Goal: Task Accomplishment & Management: Manage account settings

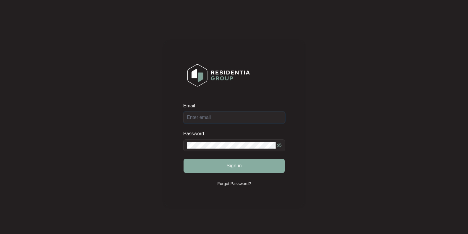
type input "[EMAIL_ADDRESS][DOMAIN_NAME]"
click at [213, 167] on button "Sign in" at bounding box center [234, 165] width 101 height 14
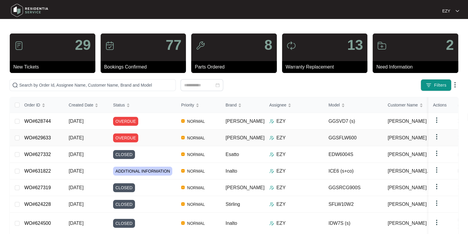
click at [160, 138] on div "OVERDUE" at bounding box center [144, 137] width 63 height 9
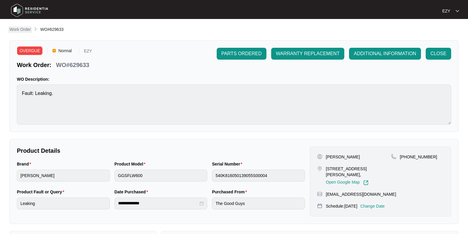
click at [19, 28] on p "Work Order" at bounding box center [19, 29] width 21 height 6
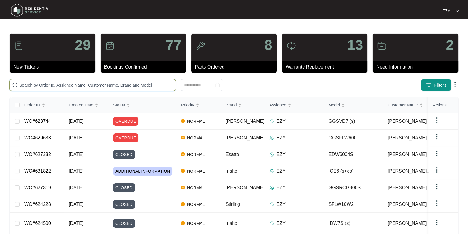
click at [121, 86] on input "text" at bounding box center [96, 85] width 154 height 7
paste input "630243"
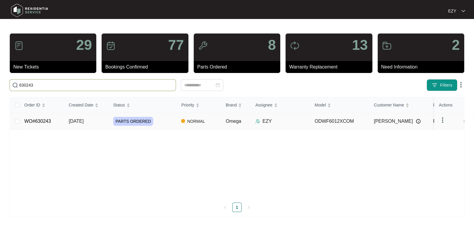
type input "630243"
click at [166, 124] on div "PARTS ORDERED" at bounding box center [144, 121] width 63 height 9
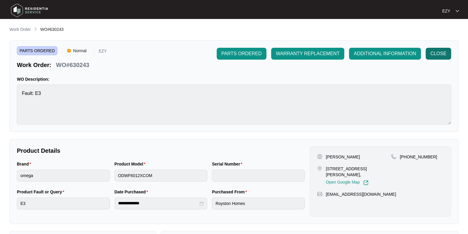
click at [432, 52] on span "CLOSE" at bounding box center [438, 53] width 16 height 7
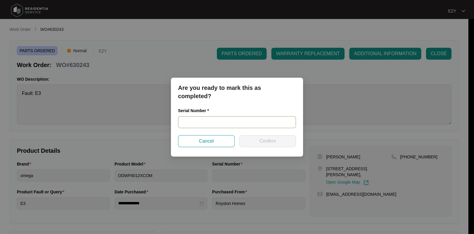
click at [234, 120] on input "text" at bounding box center [237, 122] width 118 height 12
paste input "25043734010200098"
type input "25043734010200098"
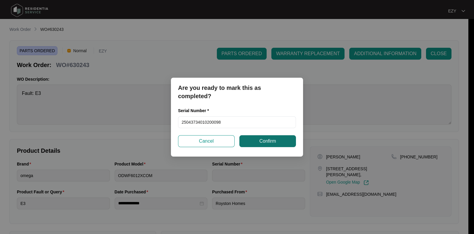
click at [261, 145] on button "Confirm" at bounding box center [267, 141] width 57 height 12
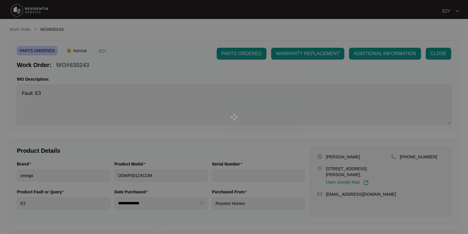
type input "25043734010200098"
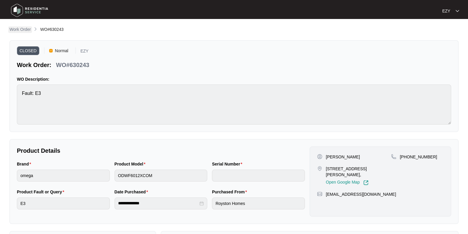
click at [22, 28] on p "Work Order" at bounding box center [19, 29] width 21 height 6
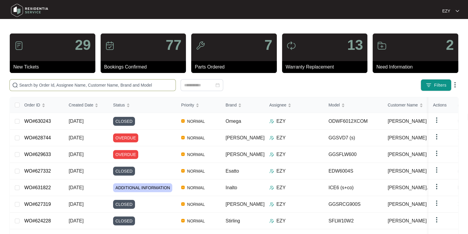
click at [119, 84] on input "text" at bounding box center [96, 85] width 154 height 7
paste input "628744"
type input "628744"
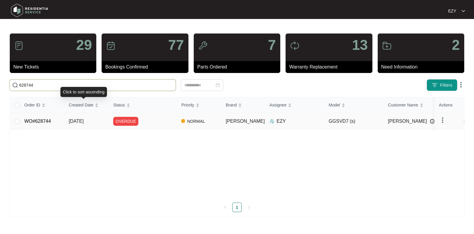
click at [59, 117] on td "WO#628744" at bounding box center [42, 121] width 44 height 17
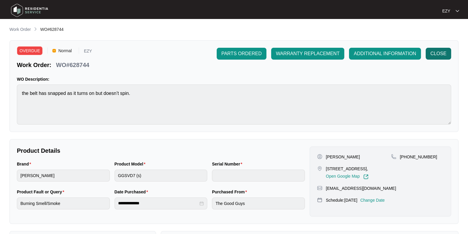
click at [437, 58] on button "CLOSE" at bounding box center [438, 54] width 25 height 12
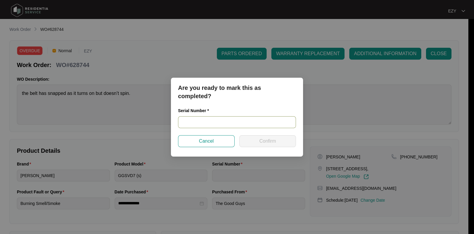
click at [236, 117] on input "text" at bounding box center [237, 122] width 118 height 12
paste input "541N965540143295L00007"
type input "541N965540143295L00007"
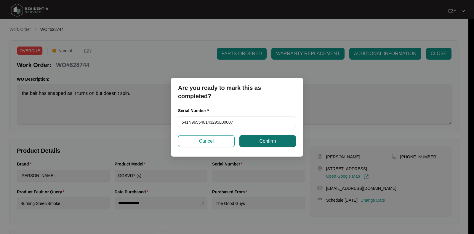
click at [254, 142] on button "Confirm" at bounding box center [267, 141] width 57 height 12
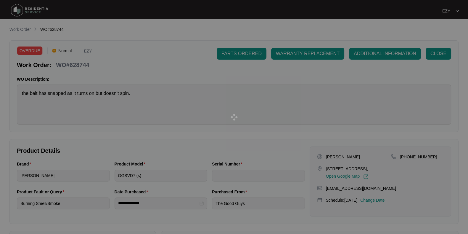
type input "541N965540143295L00007"
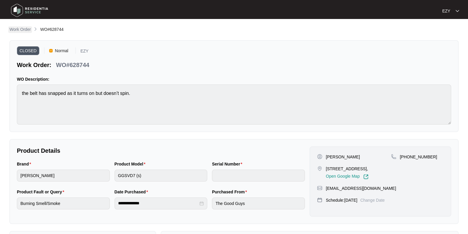
click at [24, 29] on p "Work Order" at bounding box center [19, 29] width 21 height 6
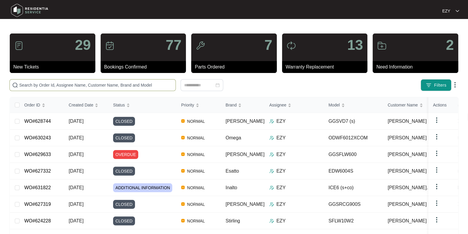
click at [128, 88] on span at bounding box center [92, 85] width 166 height 12
paste input "625734"
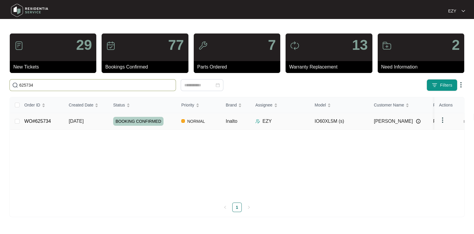
type input "625734"
click at [97, 120] on td "[DATE]" at bounding box center [86, 121] width 44 height 17
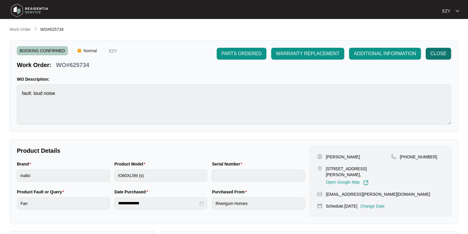
click at [444, 55] on span "CLOSE" at bounding box center [438, 53] width 16 height 7
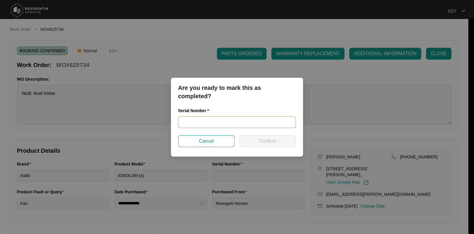
click at [234, 122] on input "text" at bounding box center [237, 122] width 118 height 12
paste input "91223100041"
type input "91223100041"
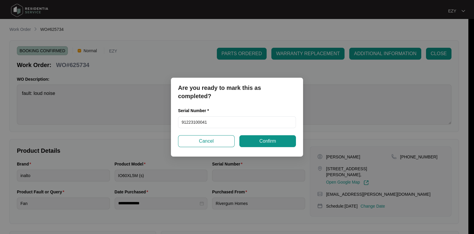
click at [263, 147] on div "Are you ready to mark this as completed? Serial Number * 91223100041 Cancel Con…" at bounding box center [237, 117] width 132 height 79
click at [261, 138] on span "Confirm" at bounding box center [267, 140] width 17 height 7
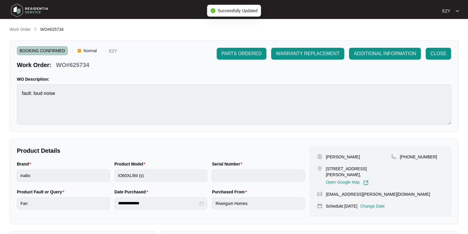
type input "91223100041"
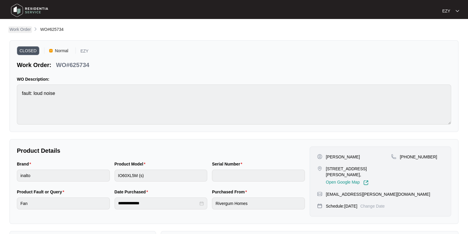
click at [26, 32] on p "Work Order" at bounding box center [19, 29] width 21 height 6
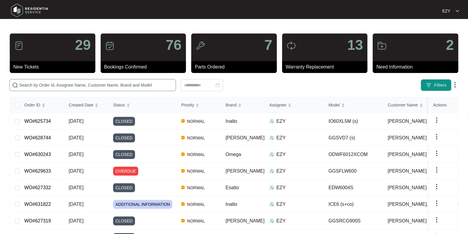
click at [133, 85] on input "text" at bounding box center [96, 85] width 154 height 7
paste input "632499"
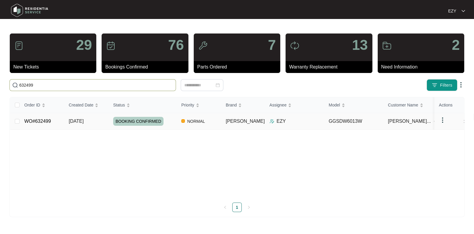
type input "632499"
click at [102, 127] on td "[DATE]" at bounding box center [86, 121] width 44 height 17
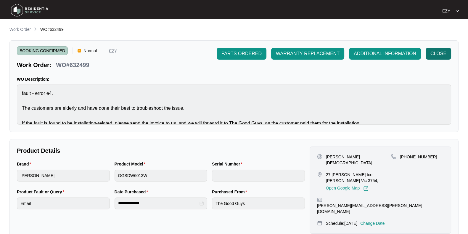
click at [445, 55] on span "CLOSE" at bounding box center [438, 53] width 16 height 7
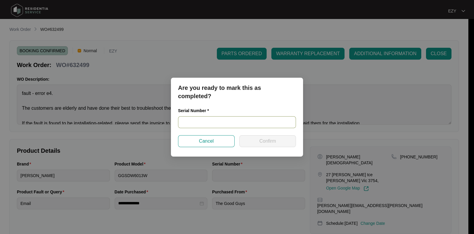
click at [243, 122] on input "text" at bounding box center [237, 122] width 118 height 12
paste input "25064825090200039"
type input "25064825090200039"
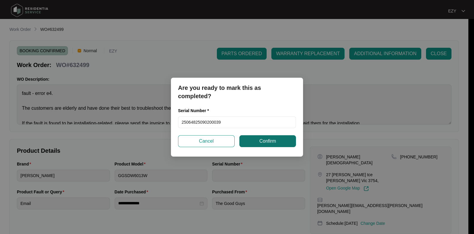
click at [265, 141] on span "Confirm" at bounding box center [267, 140] width 17 height 7
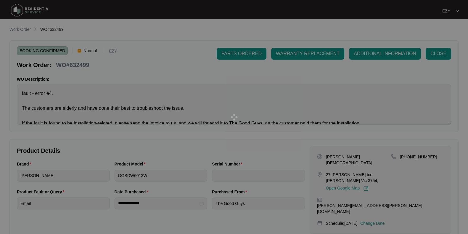
type input "25064825090200039"
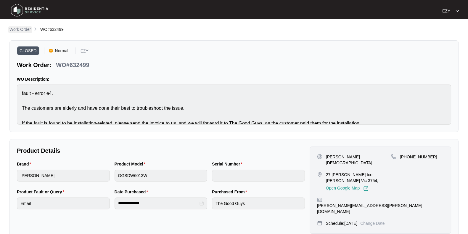
click at [24, 28] on p "Work Order" at bounding box center [19, 29] width 21 height 6
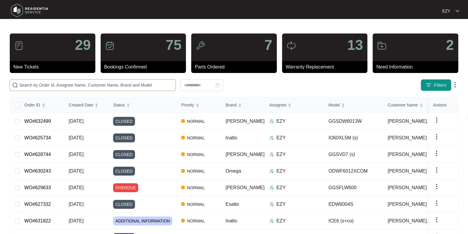
click at [110, 86] on input "text" at bounding box center [96, 85] width 154 height 7
paste input "632263"
type input "632263"
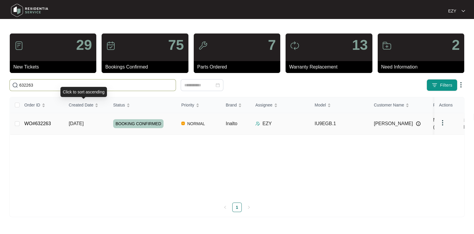
click at [64, 123] on td "[DATE]" at bounding box center [86, 124] width 44 height 22
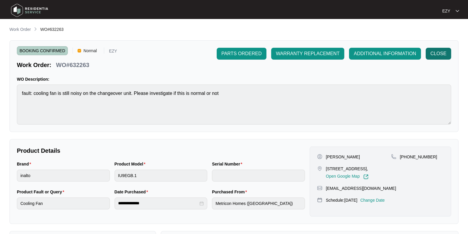
click at [437, 55] on span "CLOSE" at bounding box center [438, 53] width 16 height 7
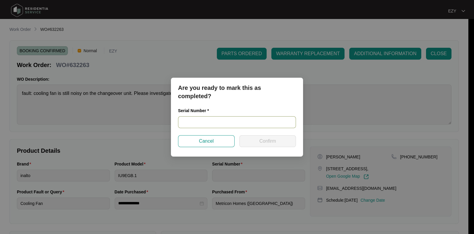
click at [231, 124] on input "text" at bounding box center [237, 122] width 118 height 12
paste input "2025050068"
type input "2025050068"
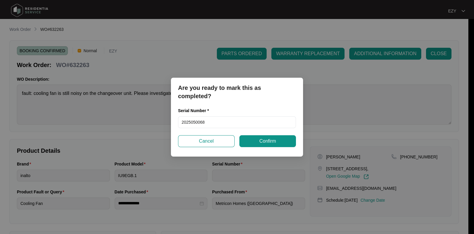
click at [265, 149] on div "Are you ready to mark this as completed? Serial Number * 2025050068 Cancel Conf…" at bounding box center [237, 117] width 132 height 79
click at [263, 147] on div "Are you ready to mark this as completed? Serial Number * 2025050068 Cancel Conf…" at bounding box center [237, 117] width 132 height 79
click at [260, 141] on span "Confirm" at bounding box center [267, 140] width 17 height 7
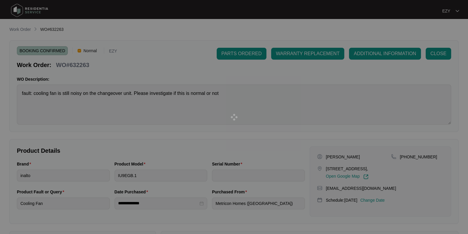
type input "2025050068"
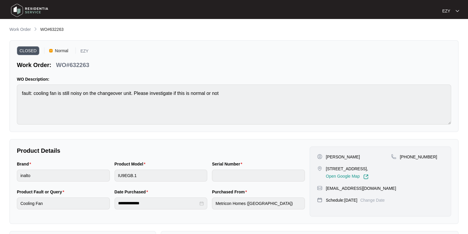
click at [27, 26] on main "**********" at bounding box center [234, 164] width 468 height 329
click at [26, 28] on p "Work Order" at bounding box center [19, 29] width 21 height 6
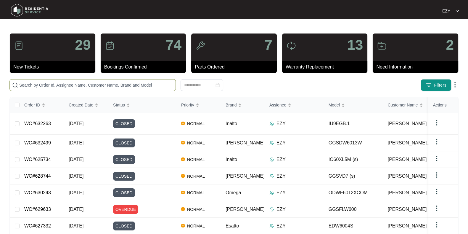
click at [141, 82] on input "text" at bounding box center [96, 85] width 154 height 7
paste input "629848"
type input "629848"
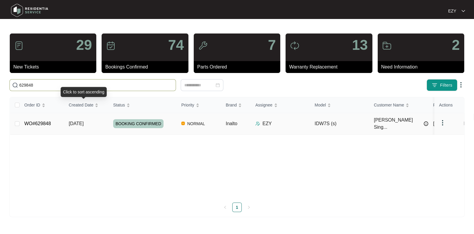
click at [67, 116] on td "[DATE]" at bounding box center [86, 124] width 44 height 22
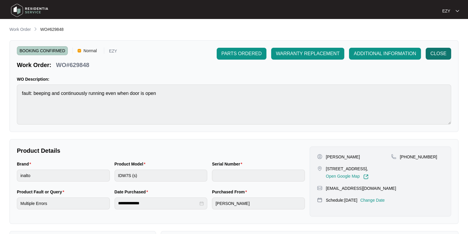
click at [437, 50] on span "CLOSE" at bounding box center [438, 53] width 16 height 7
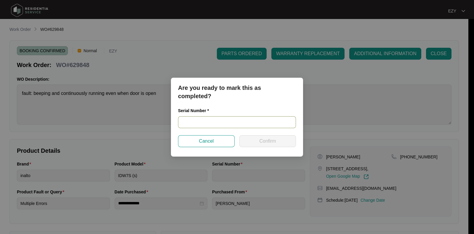
click at [215, 120] on input "text" at bounding box center [237, 122] width 118 height 12
paste input "24035703020200052"
click at [215, 120] on input "24035703020200052" at bounding box center [237, 122] width 118 height 12
type input "24035703020200052"
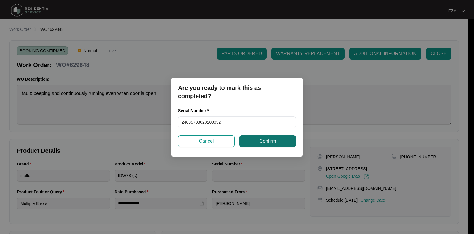
click at [263, 140] on span "Confirm" at bounding box center [267, 140] width 17 height 7
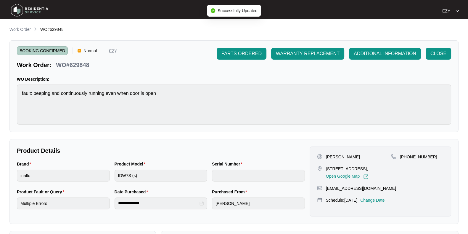
type input "24035703020200052"
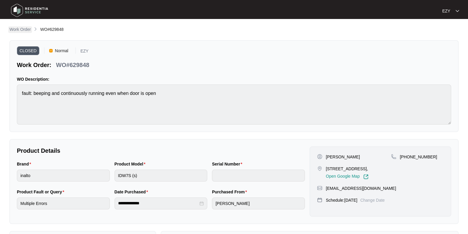
click at [24, 27] on p "Work Order" at bounding box center [19, 29] width 21 height 6
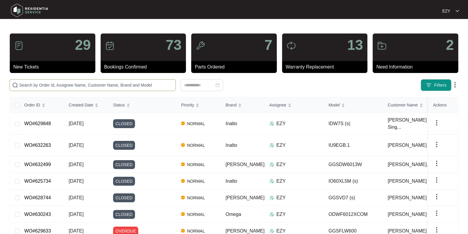
click at [120, 87] on input "text" at bounding box center [96, 85] width 154 height 7
paste input "631114"
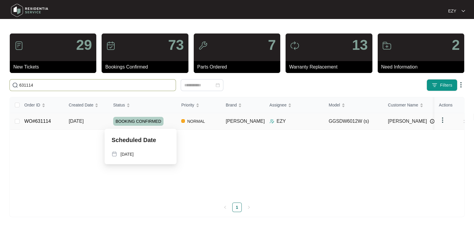
type input "631114"
click at [173, 122] on div "BOOKING CONFIRMED" at bounding box center [144, 121] width 63 height 9
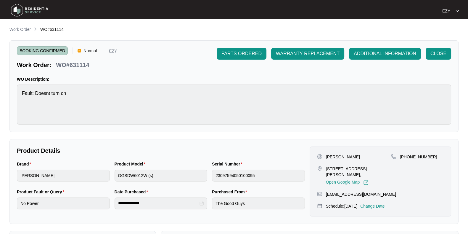
scroll to position [158, 0]
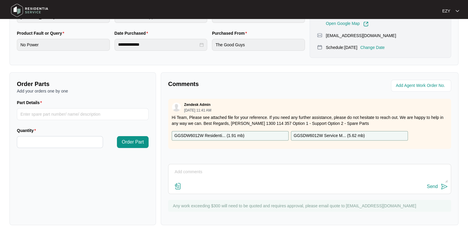
click at [212, 192] on div "Send" at bounding box center [309, 179] width 283 height 30
click at [206, 178] on textarea at bounding box center [309, 174] width 276 height 15
paste textarea "Order new PCB and display board."
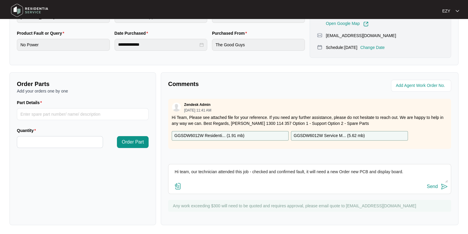
click at [355, 170] on textarea "Hi team, our technician attended this job - checked and confirmed fault, it wil…" at bounding box center [309, 174] width 276 height 15
click at [402, 170] on textarea "Hi team, our technician attended this job - checked and confirmed fault, it wil…" at bounding box center [309, 174] width 276 height 15
type textarea "Hi team, our technician attended this job - checked and confirmed fault, it wil…"
click at [432, 189] on button "Send" at bounding box center [437, 186] width 21 height 8
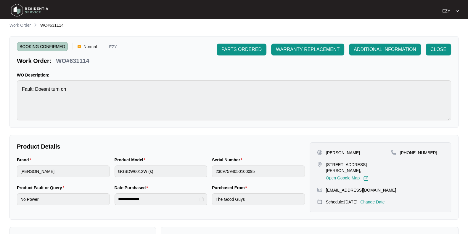
scroll to position [0, 0]
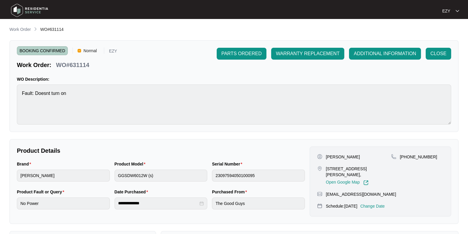
click at [23, 25] on main "**********" at bounding box center [234, 196] width 468 height 392
click at [24, 26] on li "Work Order" at bounding box center [19, 29] width 21 height 7
click at [25, 28] on p "Work Order" at bounding box center [19, 29] width 21 height 6
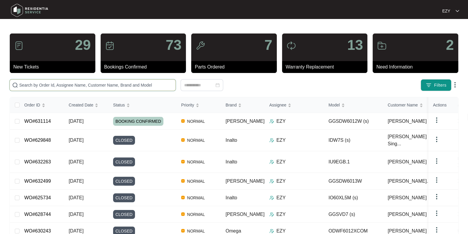
click at [147, 86] on input "text" at bounding box center [96, 85] width 154 height 7
paste input "631592"
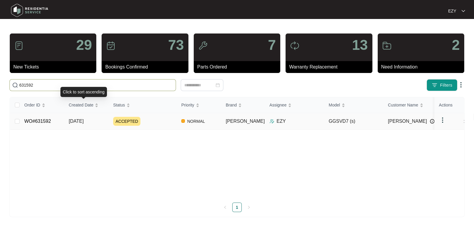
type input "631592"
click at [98, 122] on td "[DATE]" at bounding box center [86, 121] width 44 height 17
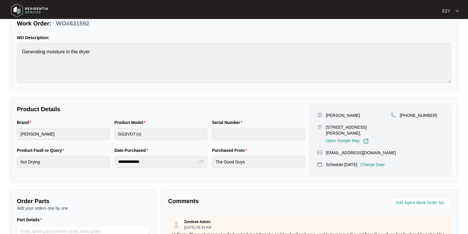
scroll to position [158, 0]
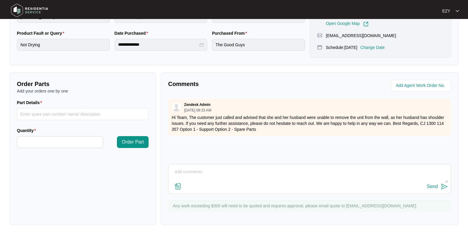
click at [235, 169] on textarea at bounding box center [309, 174] width 276 height 15
paste textarea "Checked and confirmed fault. Customer also stated that it’s been tripped the po…"
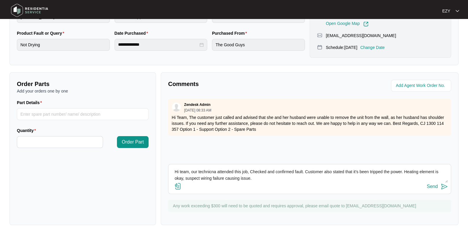
scroll to position [0, 0]
click at [206, 171] on textarea "Hi team, our technicna attended this job, Checked and confirmed fault. Customer…" at bounding box center [309, 174] width 276 height 15
click at [251, 169] on textarea "Hi team, our technician attended this job, Checked and confirmed fault. Custome…" at bounding box center [309, 174] width 276 height 15
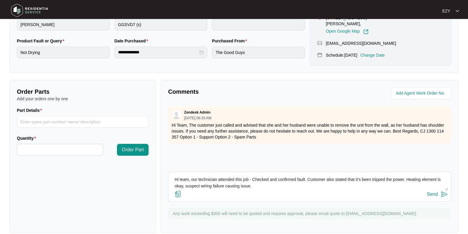
scroll to position [0, 0]
click at [276, 185] on textarea "Hi team, our technician attended this job - Checked and confirmed fault. Custom…" at bounding box center [309, 182] width 276 height 15
type textarea "Hi team, our technician attended this job - Checked and confirmed fault. Custom…"
click at [431, 194] on div "Send" at bounding box center [432, 193] width 11 height 5
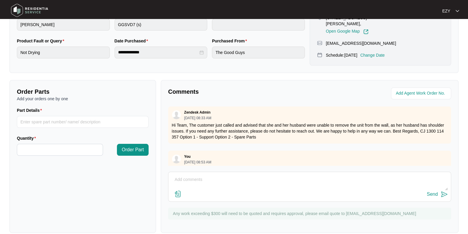
scroll to position [0, 0]
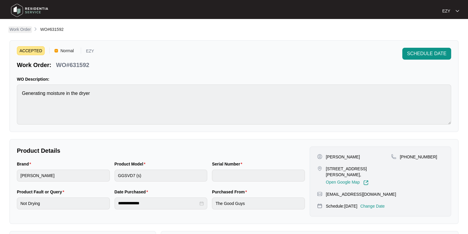
click at [24, 31] on p "Work Order" at bounding box center [19, 29] width 21 height 6
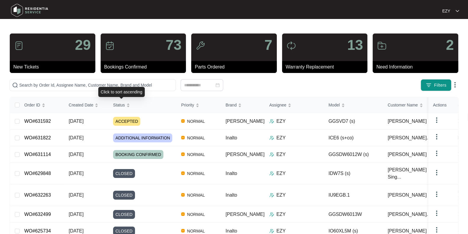
click at [126, 89] on div "Click to sort ascending" at bounding box center [121, 92] width 46 height 10
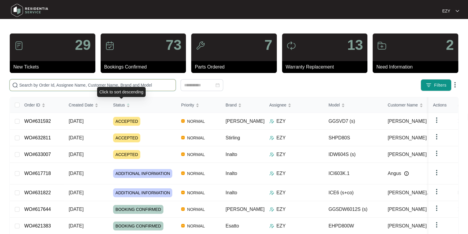
click at [112, 85] on input "text" at bounding box center [96, 85] width 154 height 7
paste input "628034"
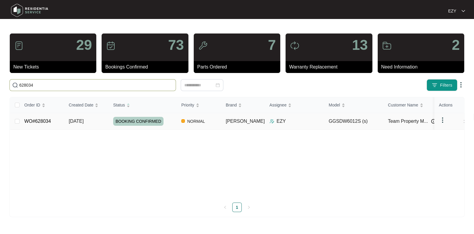
type input "628034"
click at [98, 123] on td "[DATE]" at bounding box center [86, 121] width 44 height 17
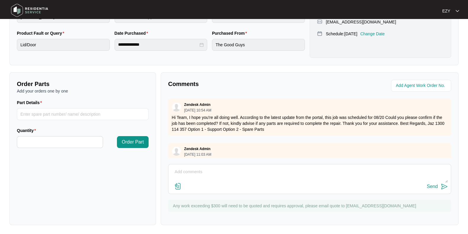
scroll to position [48, 0]
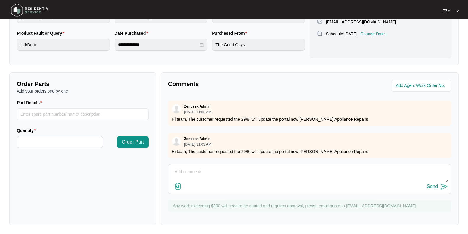
click at [274, 173] on textarea at bounding box center [309, 174] width 276 height 15
type textarea "h"
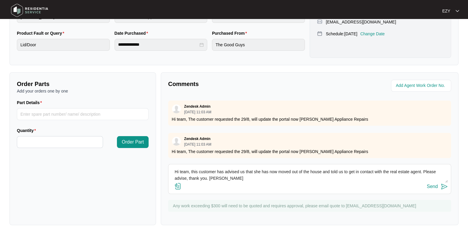
type textarea "Hi team, this customer has advised us that she has now moved out of the house a…"
click at [431, 187] on div "Send" at bounding box center [432, 186] width 11 height 5
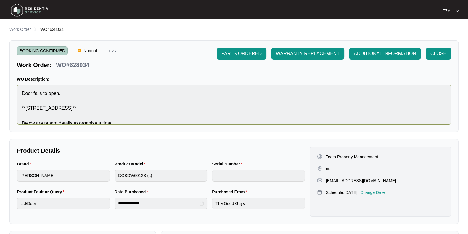
scroll to position [15, 0]
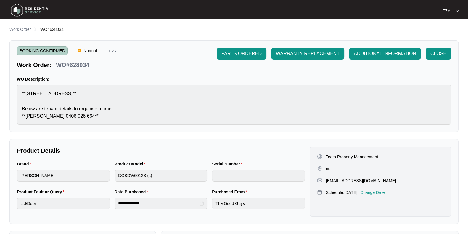
click at [27, 35] on div "**********" at bounding box center [233, 204] width 449 height 357
click at [23, 31] on p "Work Order" at bounding box center [19, 29] width 21 height 6
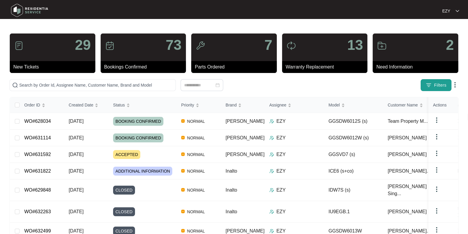
click at [438, 84] on span "Filters" at bounding box center [440, 85] width 12 height 6
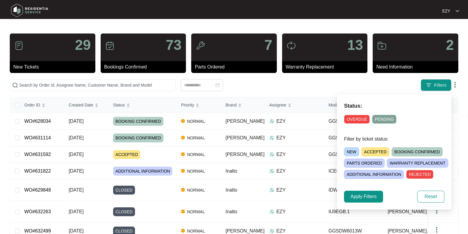
click at [352, 150] on span "NEW" at bounding box center [351, 151] width 15 height 9
click at [363, 197] on span "Apply Filters" at bounding box center [363, 196] width 26 height 7
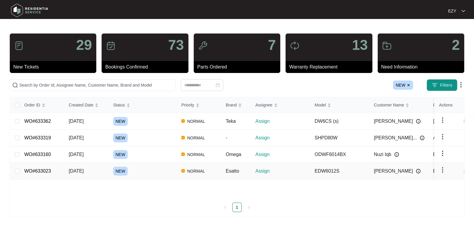
click at [154, 172] on div "NEW" at bounding box center [144, 170] width 63 height 9
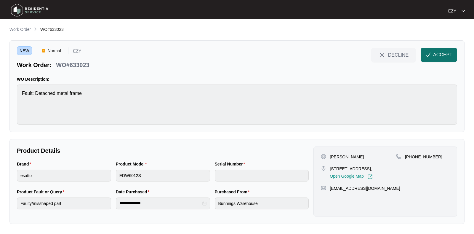
click at [434, 57] on span "ACCEPT" at bounding box center [442, 54] width 19 height 7
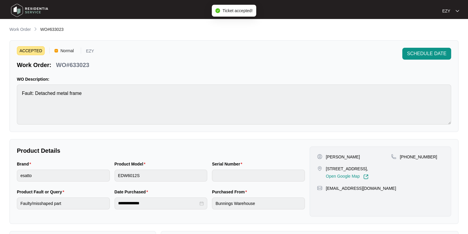
click at [67, 64] on p "WO#633023" at bounding box center [72, 65] width 33 height 8
copy div "WO#633023 SCHEDULE DATE"
click at [155, 182] on div "Product Model EDW6012S" at bounding box center [161, 174] width 98 height 28
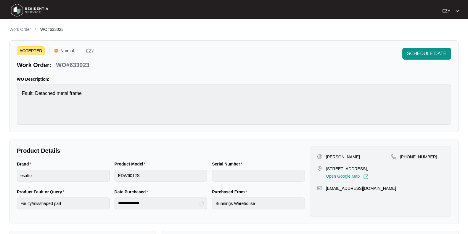
click at [155, 182] on div "Product Model EDW6012S" at bounding box center [161, 174] width 98 height 28
click at [330, 154] on p "[PERSON_NAME]" at bounding box center [343, 157] width 34 height 6
copy p "[PERSON_NAME]"
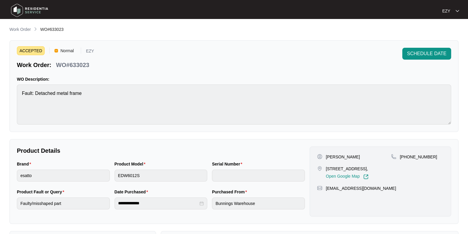
click at [340, 169] on p "[STREET_ADDRESS]," at bounding box center [347, 168] width 43 height 6
copy p "[STREET_ADDRESS],"
drag, startPoint x: 435, startPoint y: 156, endPoint x: 406, endPoint y: 158, distance: 28.8
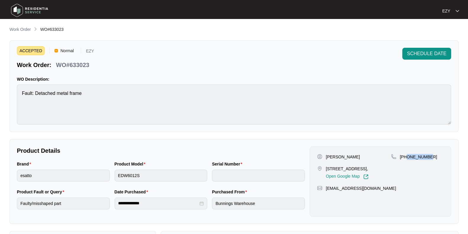
click at [406, 158] on div "[PHONE_NUMBER]" at bounding box center [417, 157] width 53 height 6
copy p "421871169"
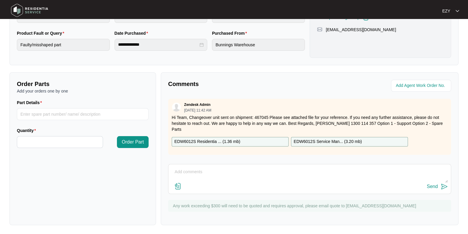
scroll to position [158, 0]
click at [223, 139] on p "EDW6012S Residentia ... ( 1.36 mb )" at bounding box center [207, 142] width 66 height 7
click at [311, 139] on p "EDW6012S Service Man... ( 3.20 mb )" at bounding box center [328, 142] width 68 height 7
drag, startPoint x: 188, startPoint y: 118, endPoint x: 271, endPoint y: 119, distance: 82.9
click at [271, 119] on p "Hi Team, Changeover unit sent on shipment: 467045 Please see attached file for …" at bounding box center [310, 124] width 276 height 18
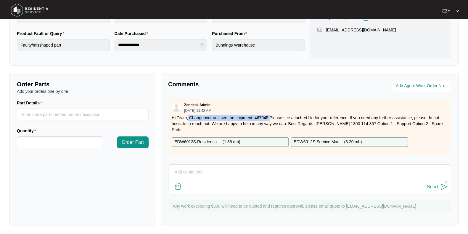
copy p "Changeover unit sent on shipment: 467045"
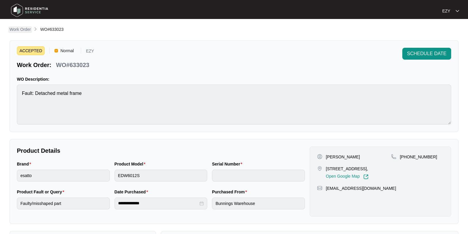
click at [23, 28] on p "Work Order" at bounding box center [19, 29] width 21 height 6
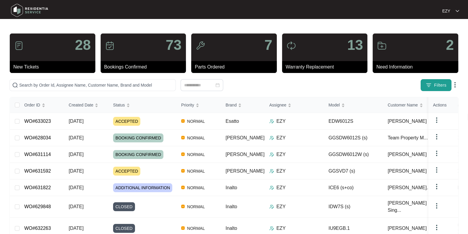
click at [441, 88] on span "Filters" at bounding box center [440, 85] width 12 height 6
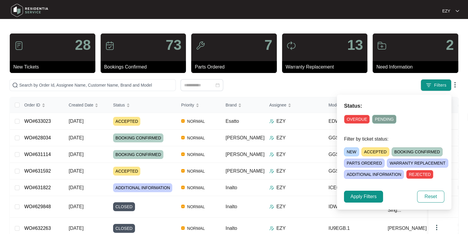
click at [349, 151] on span "NEW" at bounding box center [351, 151] width 15 height 9
click at [364, 192] on button "Apply Filters" at bounding box center [363, 196] width 39 height 12
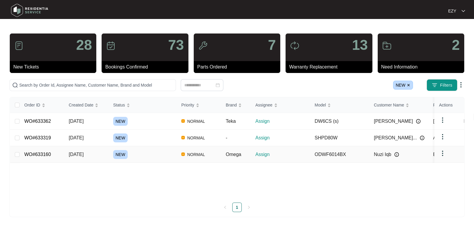
click at [151, 158] on td "NEW" at bounding box center [142, 154] width 68 height 17
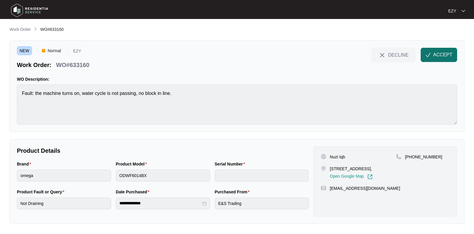
click at [429, 58] on span "button" at bounding box center [427, 55] width 5 height 5
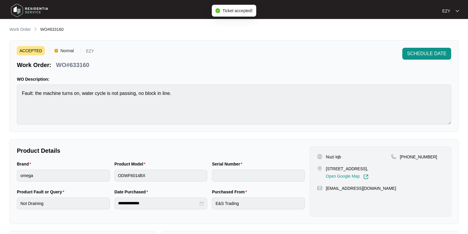
click at [67, 62] on p "WO#633160" at bounding box center [72, 65] width 33 height 8
copy div "WO#633160 SCHEDULE DATE"
click at [341, 171] on p "[STREET_ADDRESS]," at bounding box center [347, 168] width 43 height 6
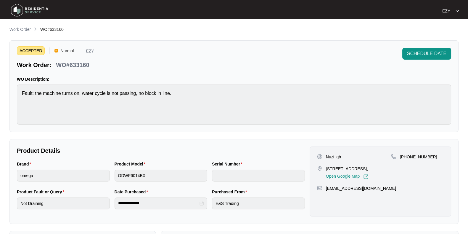
click at [341, 171] on p "[STREET_ADDRESS]," at bounding box center [347, 168] width 43 height 6
copy p "[STREET_ADDRESS],"
click at [332, 154] on p "Nuzi Iqb" at bounding box center [333, 157] width 15 height 6
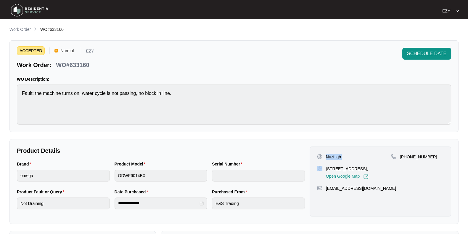
click at [332, 154] on p "Nuzi Iqb" at bounding box center [333, 157] width 15 height 6
copy p "Nuzi Iqb"
drag, startPoint x: 441, startPoint y: 152, endPoint x: 406, endPoint y: 162, distance: 36.7
click at [406, 162] on div "Nuzi Iqb [STREET_ADDRESS], Open Google Map [PHONE_NUMBER] [EMAIL_ADDRESS][DOMAI…" at bounding box center [380, 181] width 141 height 70
copy p "426025600"
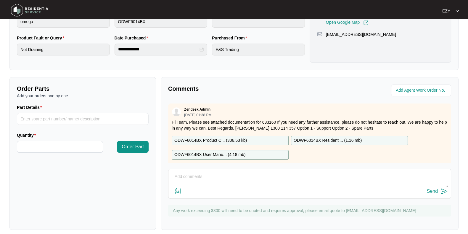
scroll to position [10, 0]
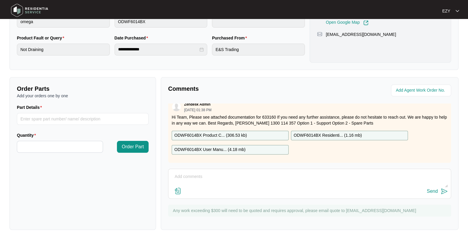
click at [212, 132] on p "ODWF6014BX Product C... ( 306.53 kb )" at bounding box center [210, 135] width 73 height 7
click at [219, 146] on p "ODWF6014BX User Manu... ( 4.18 mb )" at bounding box center [209, 149] width 71 height 7
click at [303, 132] on p "ODWF6014BX Residenti... ( 1.16 mb )" at bounding box center [328, 135] width 68 height 7
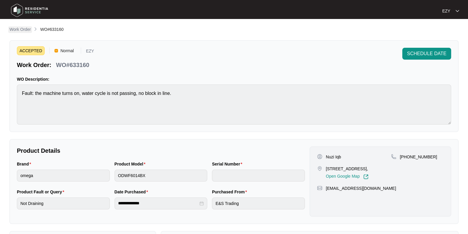
click at [17, 32] on p "Work Order" at bounding box center [19, 29] width 21 height 6
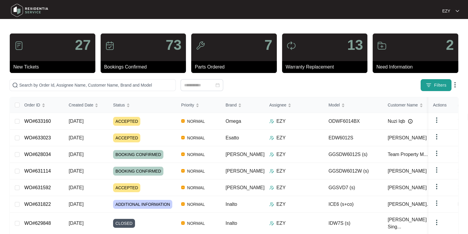
click at [433, 86] on button "Filters" at bounding box center [436, 85] width 31 height 12
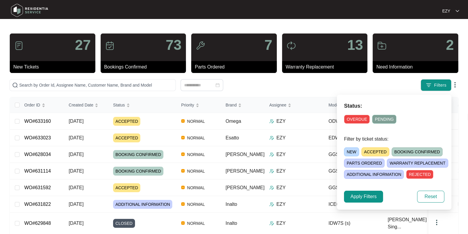
click at [347, 154] on span "NEW" at bounding box center [351, 151] width 15 height 9
click at [366, 194] on span "Apply Filters" at bounding box center [363, 196] width 26 height 7
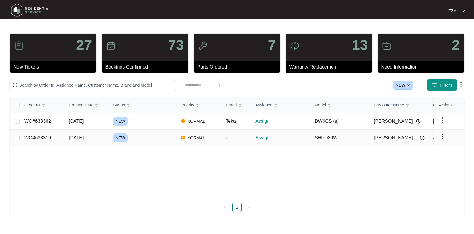
click at [148, 133] on div "NEW" at bounding box center [144, 137] width 63 height 9
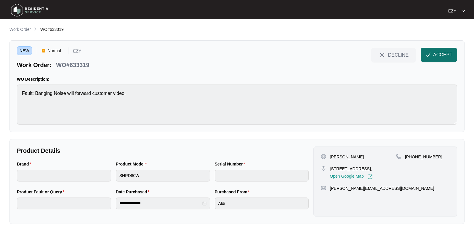
click at [451, 49] on button "ACCEPT" at bounding box center [438, 55] width 36 height 14
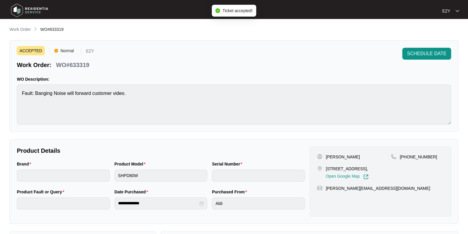
click at [73, 63] on p "WO#633319" at bounding box center [72, 65] width 33 height 8
copy div "WO#633319 SCHEDULE DATE"
click at [341, 155] on p "[PERSON_NAME]" at bounding box center [343, 157] width 34 height 6
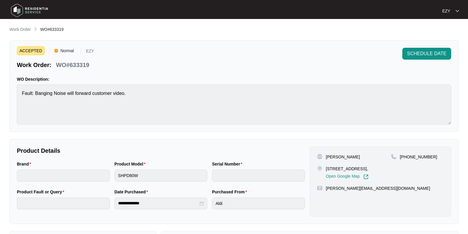
click at [341, 155] on p "[PERSON_NAME]" at bounding box center [343, 157] width 34 height 6
click at [340, 167] on p "[STREET_ADDRESS]," at bounding box center [347, 168] width 43 height 6
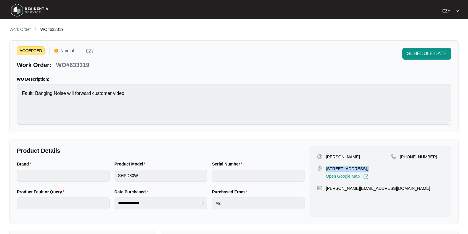
click at [340, 167] on p "[STREET_ADDRESS]," at bounding box center [347, 168] width 43 height 6
drag, startPoint x: 432, startPoint y: 157, endPoint x: 407, endPoint y: 161, distance: 25.8
click at [407, 161] on div "[PHONE_NUMBER]" at bounding box center [417, 166] width 53 height 25
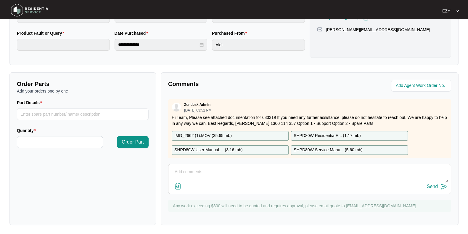
scroll to position [9, 0]
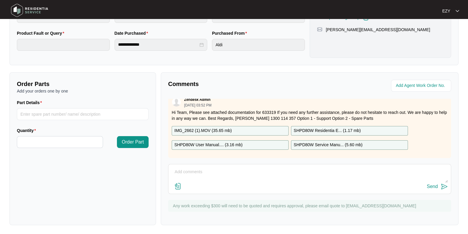
click at [268, 126] on div "IMG_2662 (1).MOV ( 35.65 mb )" at bounding box center [230, 130] width 117 height 9
click at [265, 140] on div "SHPD80W User Manual.... ( 3.16 mb )" at bounding box center [230, 144] width 117 height 9
click at [306, 127] on p "SHPD80W Residentia E... ( 1.17 mb )" at bounding box center [327, 130] width 67 height 7
click at [309, 141] on p "SHPD80W Service Manu... ( 5.60 mb )" at bounding box center [328, 144] width 69 height 7
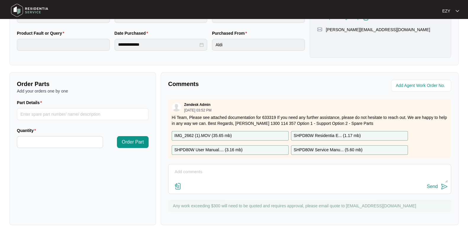
scroll to position [0, 0]
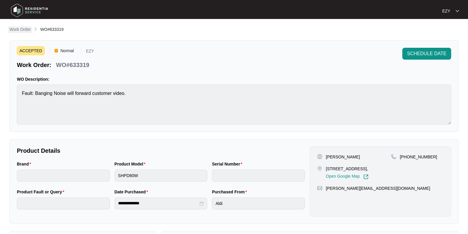
click at [22, 29] on p "Work Order" at bounding box center [19, 29] width 21 height 6
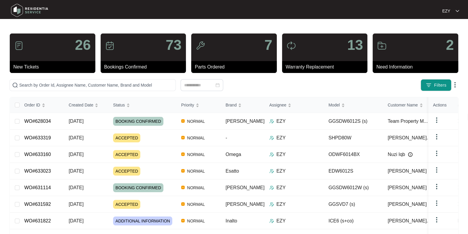
click at [414, 82] on div "Filters" at bounding box center [366, 85] width 184 height 12
click at [417, 85] on div "Filters" at bounding box center [366, 85] width 184 height 12
click at [433, 87] on button "Filters" at bounding box center [436, 85] width 31 height 12
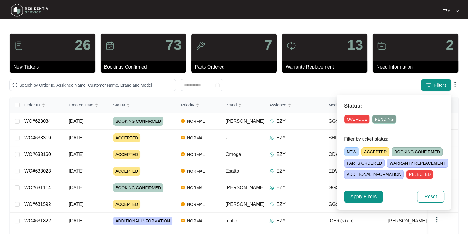
click at [346, 152] on span "NEW" at bounding box center [351, 151] width 15 height 9
click at [366, 191] on button "Apply Filters" at bounding box center [363, 196] width 39 height 12
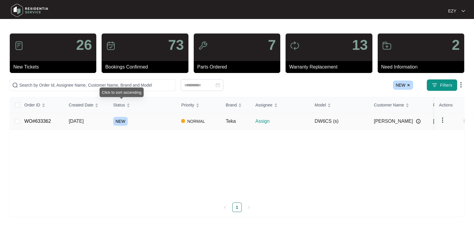
click at [154, 118] on div "NEW" at bounding box center [144, 121] width 63 height 9
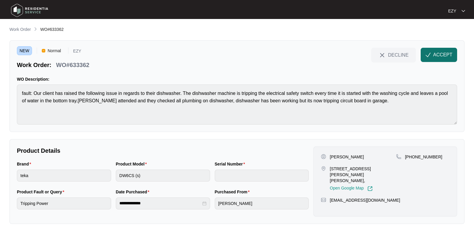
click at [442, 52] on span "ACCEPT" at bounding box center [442, 54] width 19 height 7
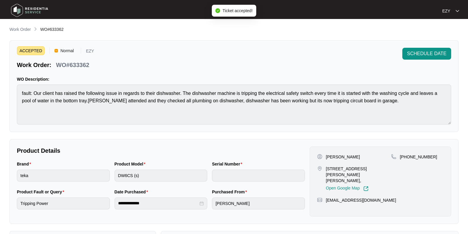
click at [75, 65] on p "WO#633362" at bounding box center [72, 65] width 33 height 8
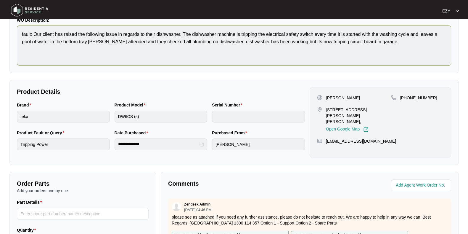
scroll to position [109, 0]
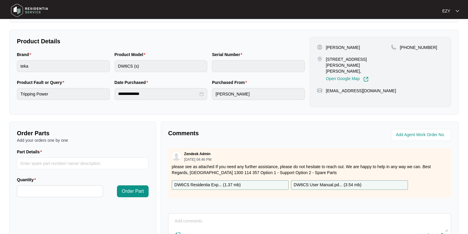
click at [341, 57] on p "[STREET_ADDRESS][PERSON_NAME][PERSON_NAME]," at bounding box center [358, 65] width 65 height 18
click at [328, 45] on p "[PERSON_NAME]" at bounding box center [343, 47] width 34 height 6
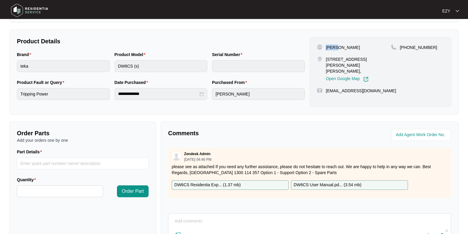
click at [328, 45] on p "[PERSON_NAME]" at bounding box center [343, 47] width 34 height 6
drag, startPoint x: 437, startPoint y: 49, endPoint x: 407, endPoint y: 49, distance: 30.2
click at [407, 49] on div "[PHONE_NUMBER]" at bounding box center [417, 47] width 53 height 6
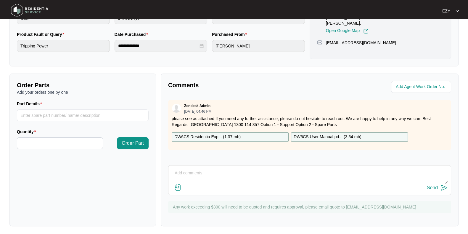
scroll to position [158, 0]
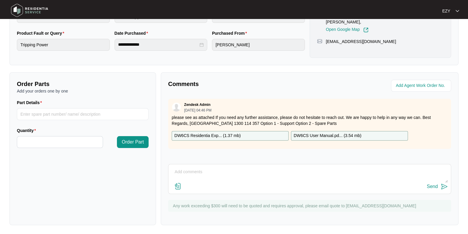
click at [263, 135] on div "DW6CS Residentia Exp... ( 1.37 mb )" at bounding box center [230, 135] width 117 height 9
click at [317, 134] on p "DW6CS User Manual.pd... ( 3.54 mb )" at bounding box center [328, 135] width 68 height 7
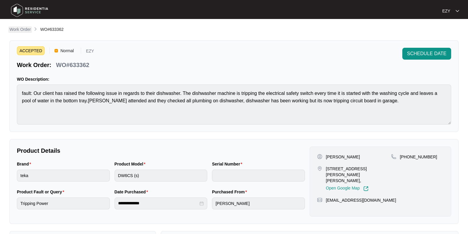
click at [21, 27] on p "Work Order" at bounding box center [19, 29] width 21 height 6
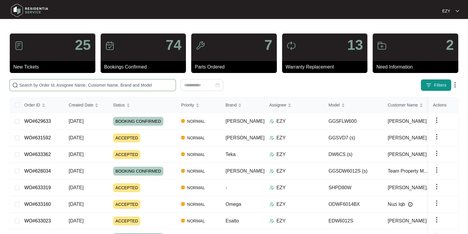
click at [93, 87] on input "text" at bounding box center [96, 85] width 154 height 7
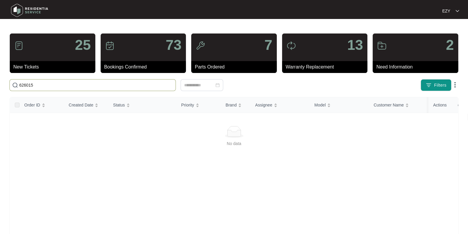
click at [77, 82] on input "626015" at bounding box center [96, 85] width 154 height 7
paste input "31592"
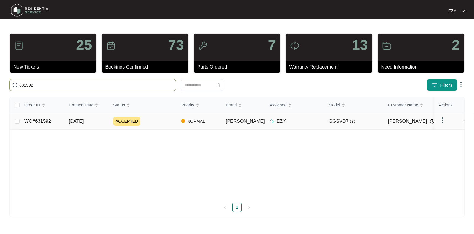
type input "631592"
click at [151, 123] on div "ACCEPTED" at bounding box center [144, 121] width 63 height 9
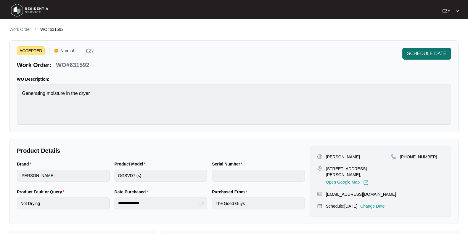
click at [413, 54] on span "SCHEDULE DATE" at bounding box center [426, 53] width 39 height 7
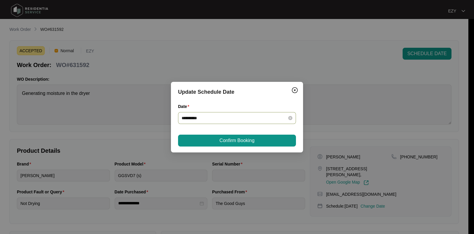
click at [242, 115] on input "**********" at bounding box center [233, 118] width 104 height 7
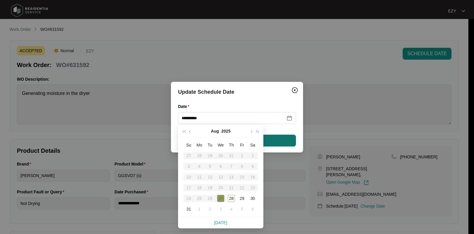
click at [283, 143] on button "Confirm Booking" at bounding box center [237, 140] width 118 height 12
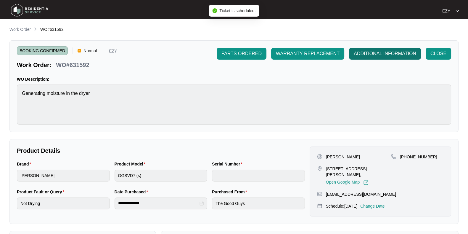
click at [367, 51] on span "ADDITIONAL INFORMATION" at bounding box center [385, 53] width 62 height 7
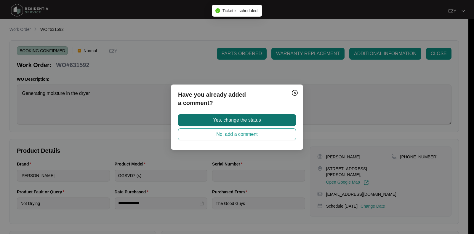
click at [232, 123] on span "Yes, change the status" at bounding box center [237, 119] width 48 height 7
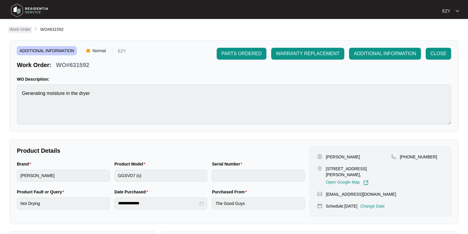
click at [11, 27] on p "Work Order" at bounding box center [19, 29] width 21 height 6
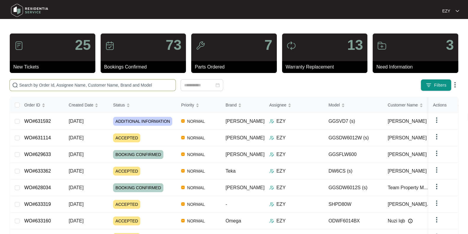
click at [91, 89] on span at bounding box center [92, 85] width 166 height 12
paste input "629633"
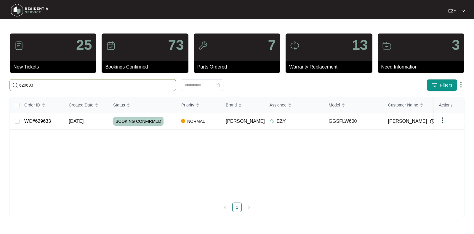
type input "629633"
click at [63, 126] on td "WO#629633" at bounding box center [42, 121] width 44 height 17
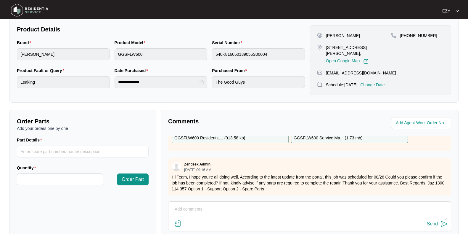
scroll to position [120, 0]
click at [385, 82] on p "Change Date" at bounding box center [372, 85] width 25 height 6
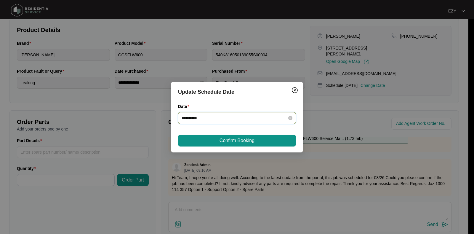
click at [239, 119] on input "**********" at bounding box center [233, 118] width 104 height 7
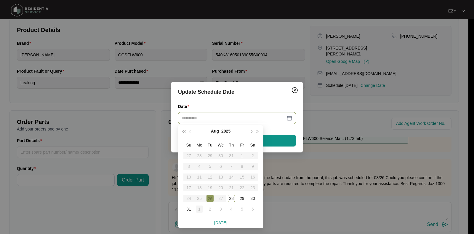
click at [199, 207] on div "1" at bounding box center [199, 208] width 7 height 7
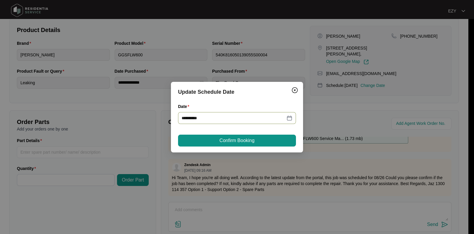
type input "**********"
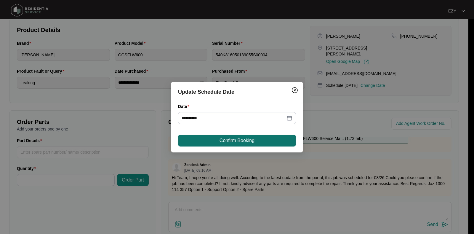
click at [231, 141] on span "Confirm Booking" at bounding box center [236, 140] width 35 height 7
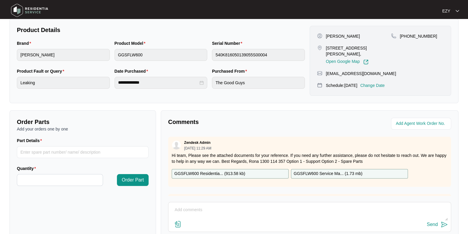
scroll to position [0, 0]
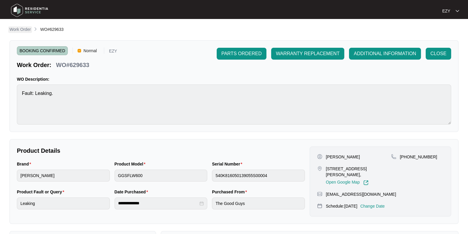
click at [18, 32] on p "Work Order" at bounding box center [19, 29] width 21 height 6
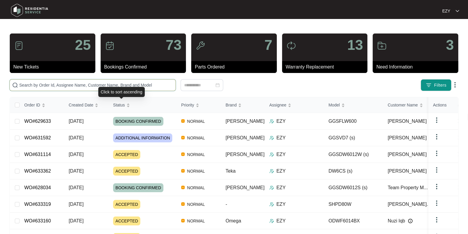
click at [115, 87] on input "text" at bounding box center [96, 85] width 154 height 7
paste input "631114"
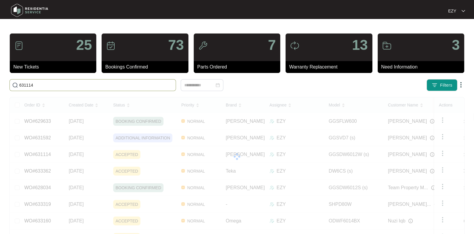
type input "631114"
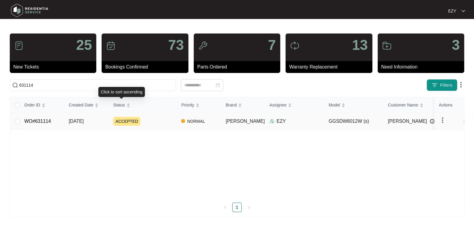
click at [163, 114] on td "ACCEPTED" at bounding box center [142, 121] width 68 height 17
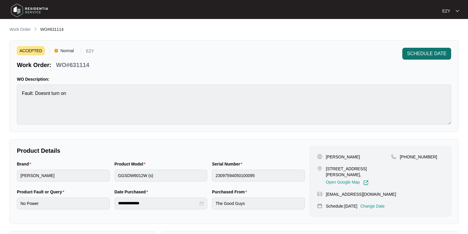
click at [417, 55] on span "SCHEDULE DATE" at bounding box center [426, 53] width 39 height 7
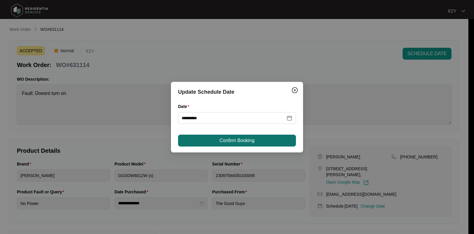
click at [241, 143] on span "Confirm Booking" at bounding box center [236, 140] width 35 height 7
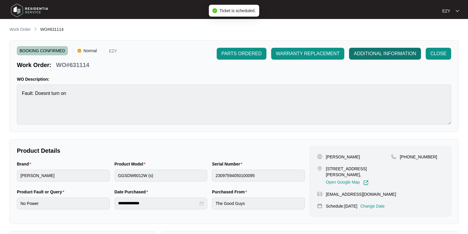
click at [373, 51] on span "ADDITIONAL INFORMATION" at bounding box center [385, 53] width 62 height 7
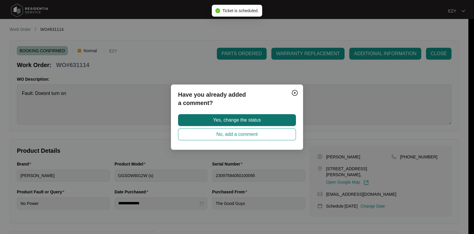
click at [246, 120] on span "Yes, change the status" at bounding box center [237, 119] width 48 height 7
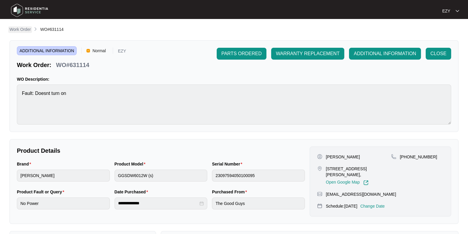
click at [19, 28] on p "Work Order" at bounding box center [19, 29] width 21 height 6
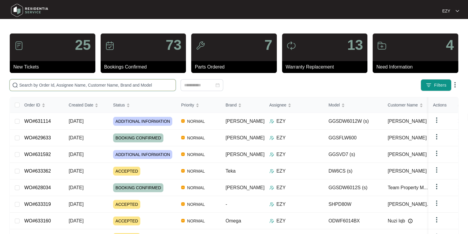
click at [139, 82] on input "text" at bounding box center [96, 85] width 154 height 7
paste input "633007"
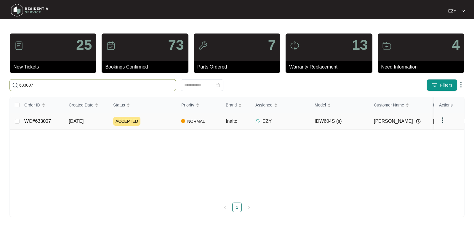
type input "633007"
click at [153, 122] on div "ACCEPTED" at bounding box center [144, 121] width 63 height 9
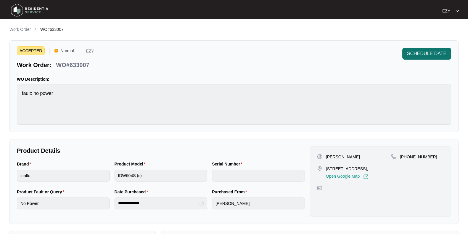
click at [420, 53] on span "SCHEDULE DATE" at bounding box center [426, 53] width 39 height 7
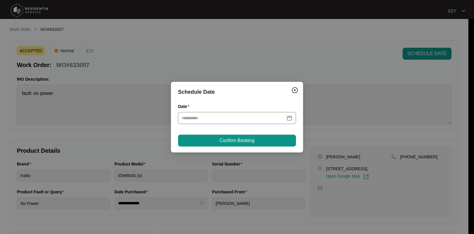
click at [244, 120] on input "Date" at bounding box center [233, 118] width 104 height 7
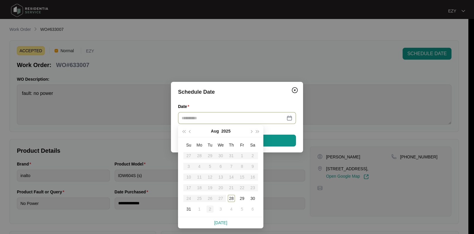
type input "**********"
click at [198, 207] on div "1" at bounding box center [199, 208] width 7 height 7
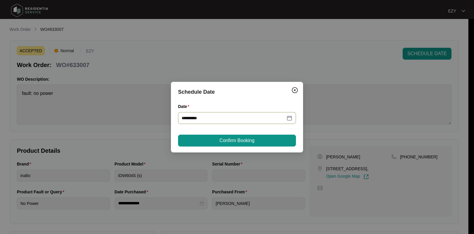
type input "**********"
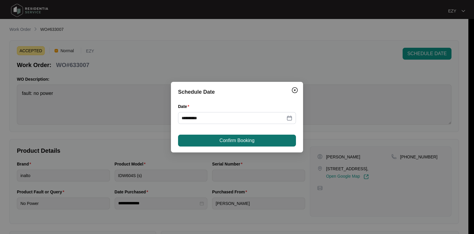
click at [236, 141] on span "Confirm Booking" at bounding box center [236, 140] width 35 height 7
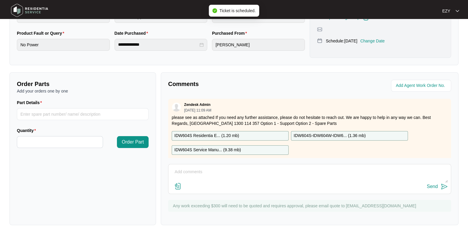
scroll to position [10, 0]
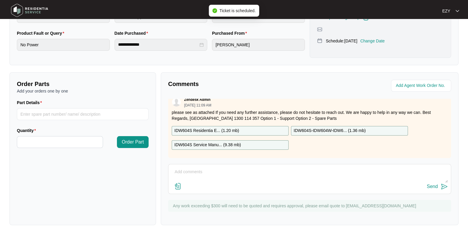
click at [243, 178] on textarea at bounding box center [309, 174] width 276 height 15
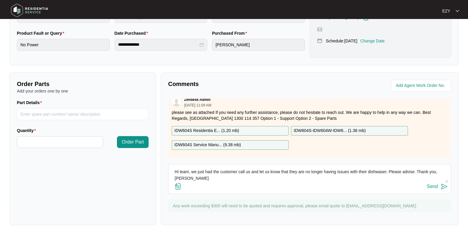
click at [377, 173] on textarea "Hi team, we just had the customer call us and let us know that they are no long…" at bounding box center [309, 174] width 276 height 15
type textarea "Hi team, we just had the customer call us and let us know that they are no long…"
click at [436, 184] on div "Send" at bounding box center [432, 186] width 11 height 5
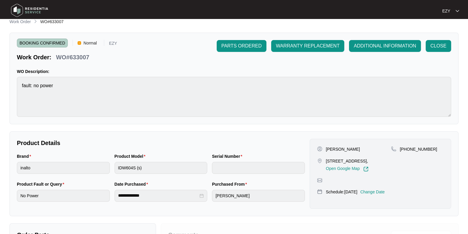
scroll to position [0, 0]
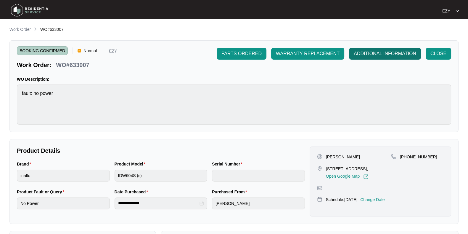
click at [386, 48] on button "ADDITIONAL INFORMATION" at bounding box center [385, 54] width 72 height 12
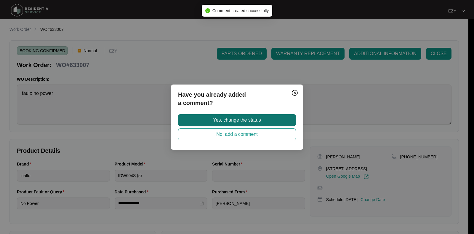
click at [254, 119] on span "Yes, change the status" at bounding box center [237, 119] width 48 height 7
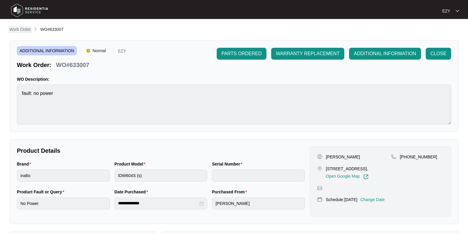
click at [24, 27] on p "Work Order" at bounding box center [19, 29] width 21 height 6
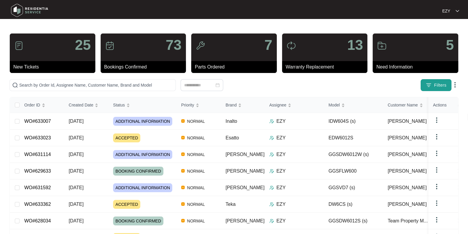
click at [431, 85] on img "button" at bounding box center [429, 85] width 6 height 6
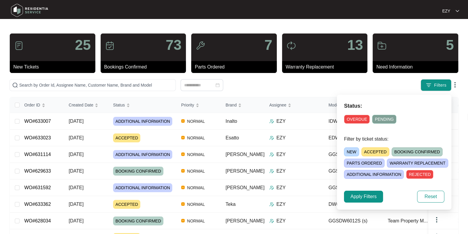
click at [369, 150] on span "ACCEPTED" at bounding box center [375, 151] width 28 height 9
click at [364, 199] on span "Apply Filters" at bounding box center [363, 196] width 26 height 7
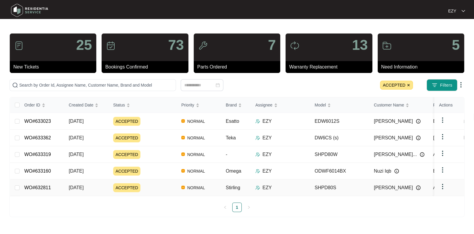
click at [151, 186] on div "ACCEPTED" at bounding box center [144, 187] width 63 height 9
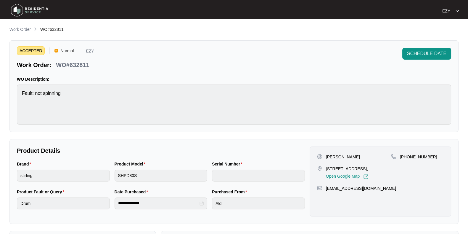
click at [74, 69] on p "WO#632811" at bounding box center [72, 65] width 33 height 8
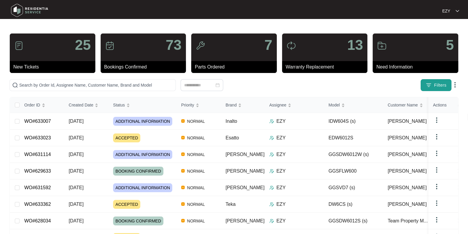
click at [438, 83] on span "Filters" at bounding box center [440, 85] width 12 height 6
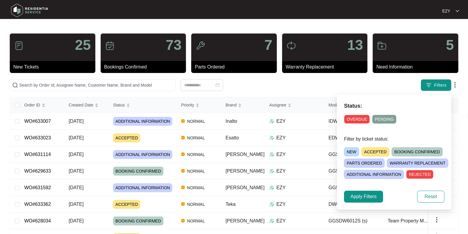
click at [374, 149] on span "ACCEPTED" at bounding box center [375, 151] width 28 height 9
click at [356, 199] on span "Apply Filters" at bounding box center [363, 196] width 26 height 7
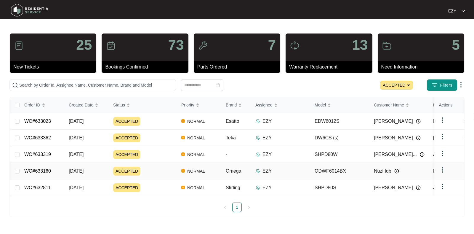
click at [147, 169] on div "ACCEPTED" at bounding box center [144, 170] width 63 height 9
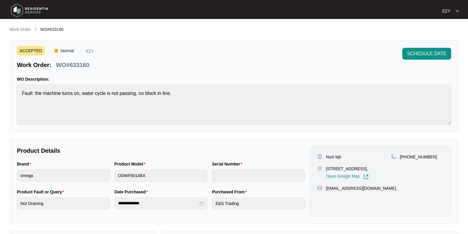
click at [84, 62] on p "WO#633160" at bounding box center [72, 65] width 33 height 8
click at [410, 52] on span "SCHEDULE DATE" at bounding box center [426, 53] width 39 height 7
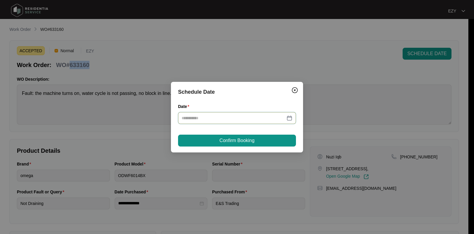
click at [248, 120] on input "Date" at bounding box center [233, 118] width 104 height 7
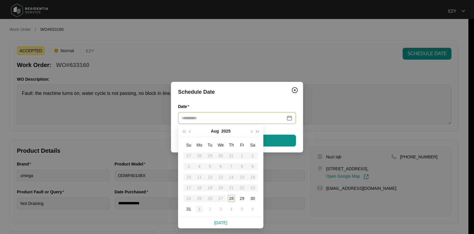
click at [198, 209] on div "1" at bounding box center [199, 208] width 7 height 7
type input "**********"
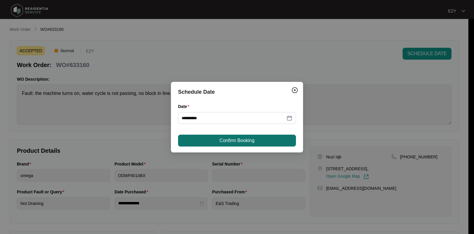
click at [269, 141] on button "Confirm Booking" at bounding box center [237, 140] width 118 height 12
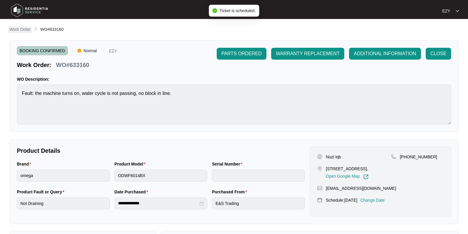
click at [24, 28] on p "Work Order" at bounding box center [19, 29] width 21 height 6
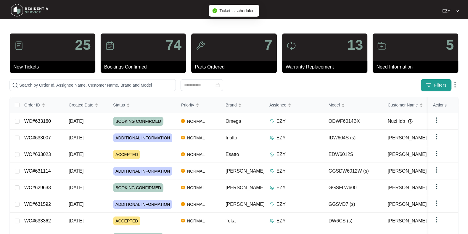
click at [439, 83] on span "Filters" at bounding box center [440, 85] width 12 height 6
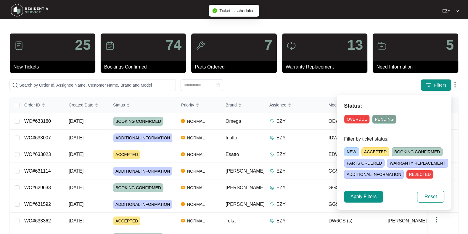
click at [371, 151] on span "ACCEPTED" at bounding box center [375, 151] width 28 height 9
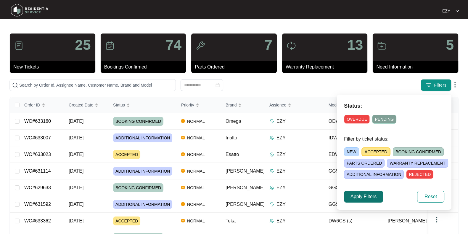
click at [353, 197] on span "Apply Filters" at bounding box center [363, 196] width 26 height 7
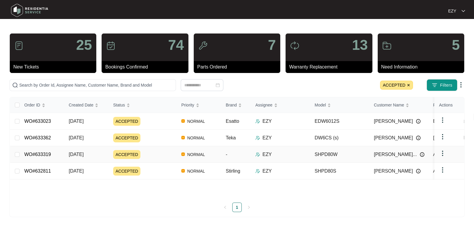
click at [157, 154] on div "ACCEPTED" at bounding box center [144, 154] width 63 height 9
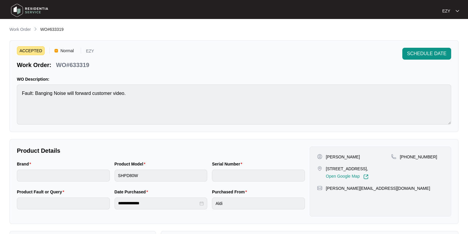
click at [75, 64] on p "WO#633319" at bounding box center [72, 65] width 33 height 8
click at [420, 56] on span "SCHEDULE DATE" at bounding box center [426, 53] width 39 height 7
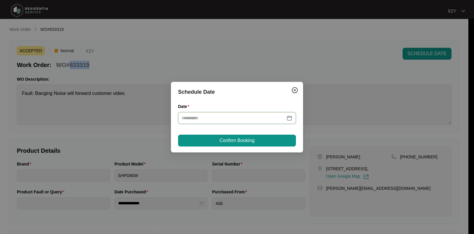
click at [238, 115] on input "Date" at bounding box center [233, 118] width 104 height 7
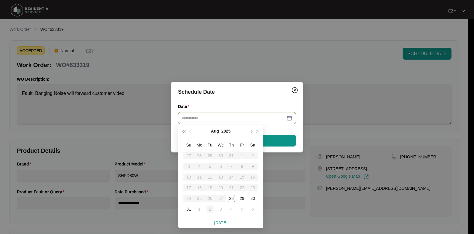
type input "**********"
click at [211, 208] on div "2" at bounding box center [209, 208] width 7 height 7
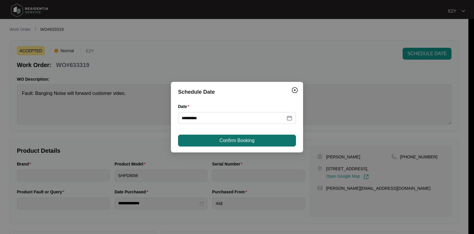
click at [241, 137] on span "Confirm Booking" at bounding box center [236, 140] width 35 height 7
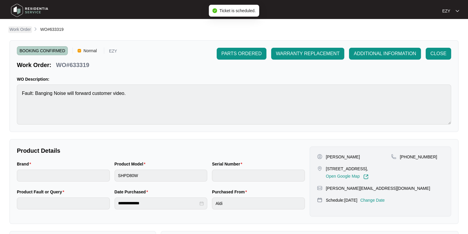
click at [24, 29] on p "Work Order" at bounding box center [19, 29] width 21 height 6
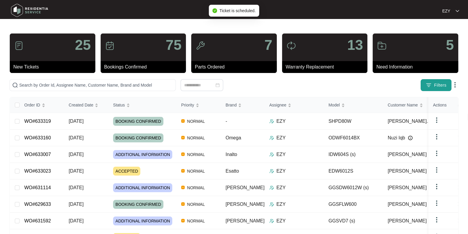
click at [432, 89] on button "Filters" at bounding box center [436, 85] width 31 height 12
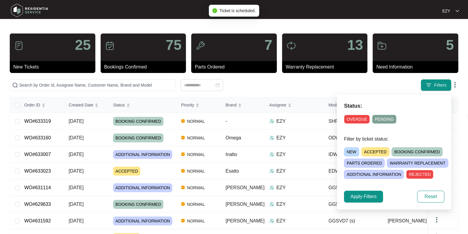
click at [373, 153] on span "ACCEPTED" at bounding box center [375, 151] width 28 height 9
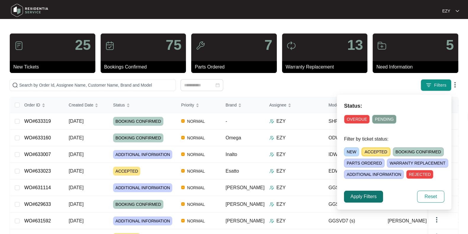
click at [357, 198] on span "Apply Filters" at bounding box center [363, 196] width 26 height 7
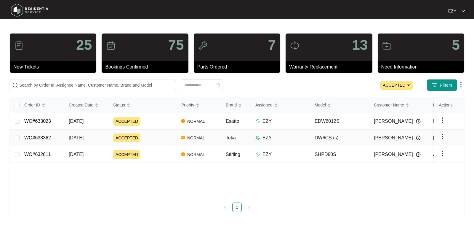
click at [149, 141] on td "ACCEPTED" at bounding box center [142, 137] width 68 height 17
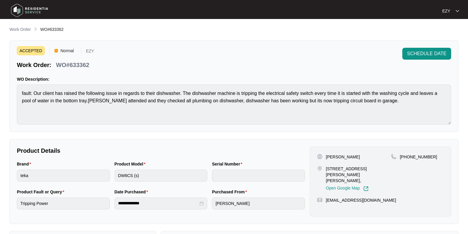
click at [292, 49] on div "ACCEPTED Normal EZY Work Order: WO#633362 SCHEDULE DATE WO Description: fault: …" at bounding box center [233, 85] width 449 height 91
click at [317, 65] on div "ACCEPTED Normal EZY Work Order: WO#633362 SCHEDULE DATE" at bounding box center [234, 58] width 434 height 21
click at [445, 51] on span "SCHEDULE DATE" at bounding box center [426, 53] width 39 height 7
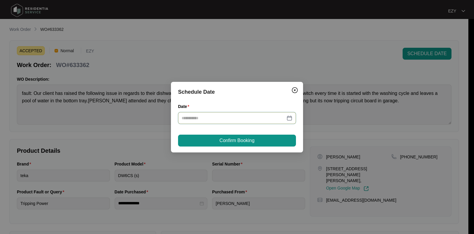
click at [257, 116] on input "Date" at bounding box center [233, 118] width 104 height 7
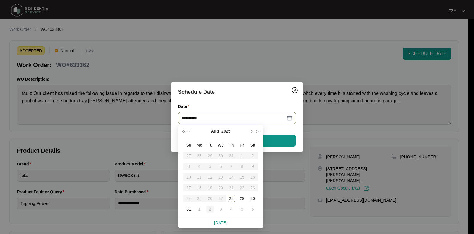
type input "**********"
click at [209, 208] on div "2" at bounding box center [209, 208] width 7 height 7
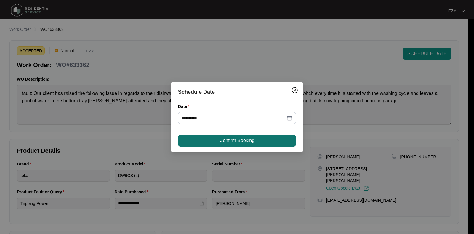
click at [241, 139] on span "Confirm Booking" at bounding box center [236, 140] width 35 height 7
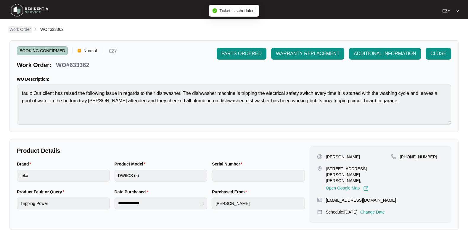
click at [22, 29] on p "Work Order" at bounding box center [19, 29] width 21 height 6
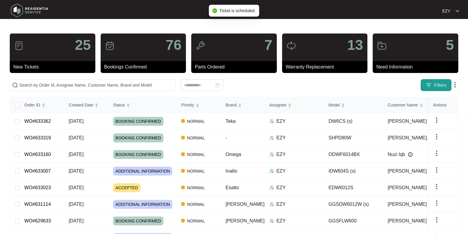
click at [443, 87] on span "Filters" at bounding box center [440, 85] width 12 height 6
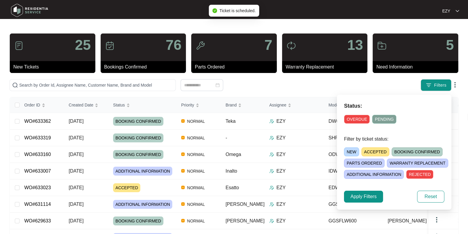
click at [374, 152] on span "ACCEPTED" at bounding box center [375, 151] width 28 height 9
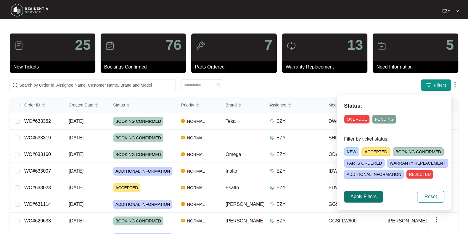
click at [360, 197] on span "Apply Filters" at bounding box center [363, 196] width 26 height 7
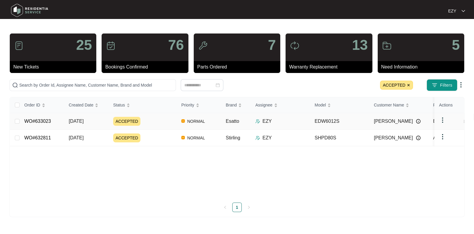
click at [149, 125] on td "ACCEPTED" at bounding box center [142, 121] width 68 height 17
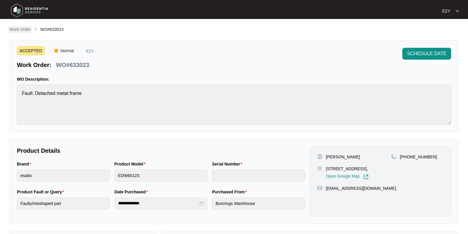
click at [20, 30] on p "Work Order" at bounding box center [19, 29] width 21 height 6
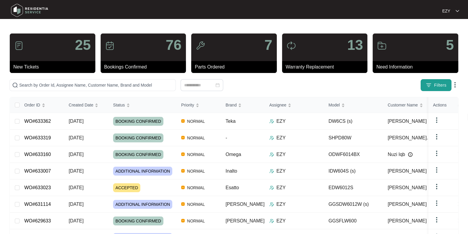
click at [438, 85] on span "Filters" at bounding box center [440, 85] width 12 height 6
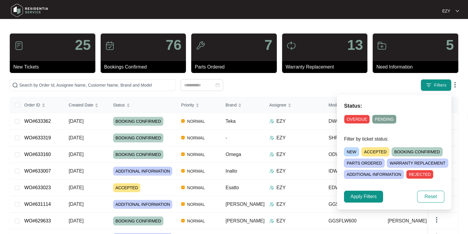
click at [355, 120] on span "OVERDUE" at bounding box center [357, 119] width 26 height 9
click at [368, 197] on span "Apply Filters" at bounding box center [363, 196] width 26 height 7
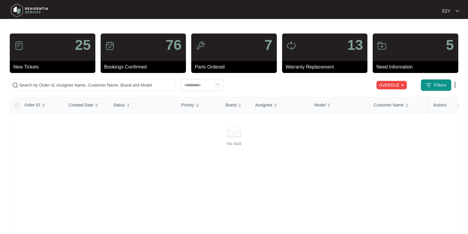
click at [402, 85] on img at bounding box center [403, 85] width 4 height 4
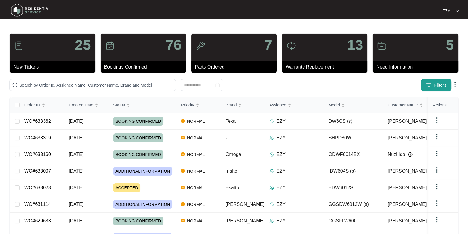
click at [430, 85] on img "button" at bounding box center [429, 85] width 6 height 6
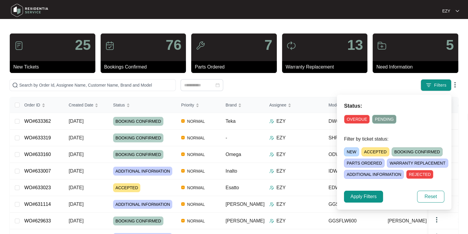
click at [403, 154] on span "BOOKING CONFIRMED" at bounding box center [417, 151] width 51 height 9
click at [367, 196] on span "Apply Filters" at bounding box center [363, 196] width 26 height 7
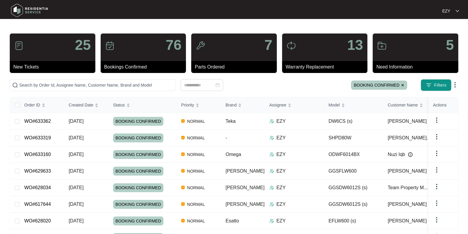
click at [404, 86] on img at bounding box center [403, 85] width 4 height 4
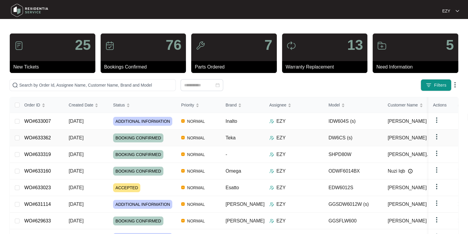
click at [62, 137] on td "WO#633362" at bounding box center [42, 137] width 44 height 17
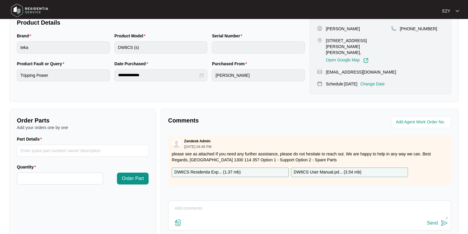
scroll to position [158, 0]
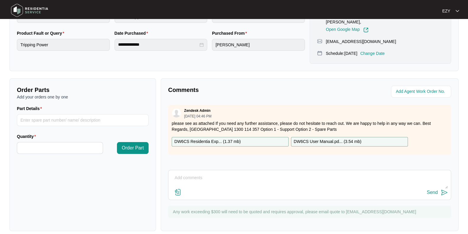
click at [197, 173] on textarea at bounding box center [309, 180] width 276 height 15
click at [226, 174] on textarea at bounding box center [309, 180] width 276 height 15
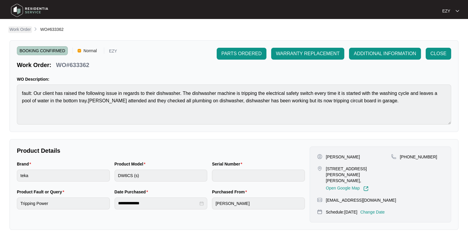
click at [21, 30] on p "Work Order" at bounding box center [19, 29] width 21 height 6
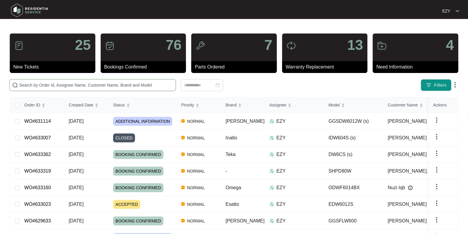
click at [43, 85] on input "text" at bounding box center [96, 85] width 154 height 7
paste input "633007"
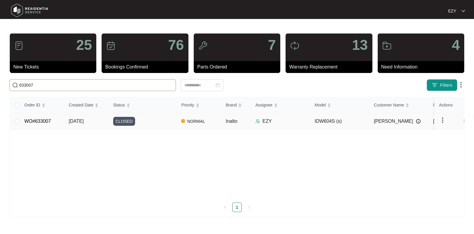
type input "633007"
click at [134, 120] on div "CLOSED" at bounding box center [144, 121] width 63 height 9
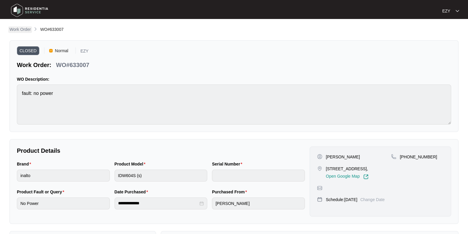
click at [20, 29] on p "Work Order" at bounding box center [19, 29] width 21 height 6
